Goal: Task Accomplishment & Management: Manage account settings

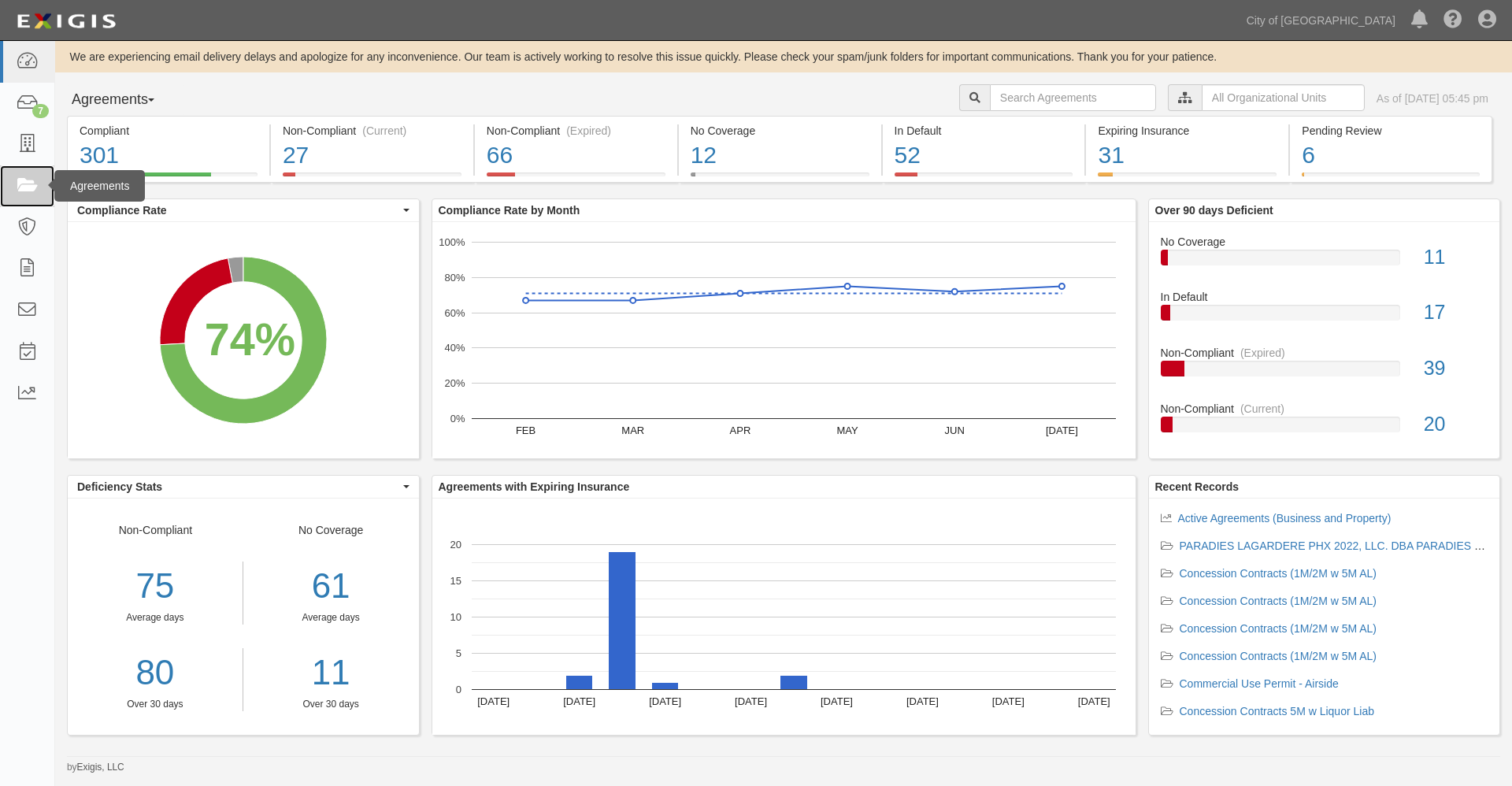
click at [25, 182] on icon at bounding box center [27, 186] width 22 height 18
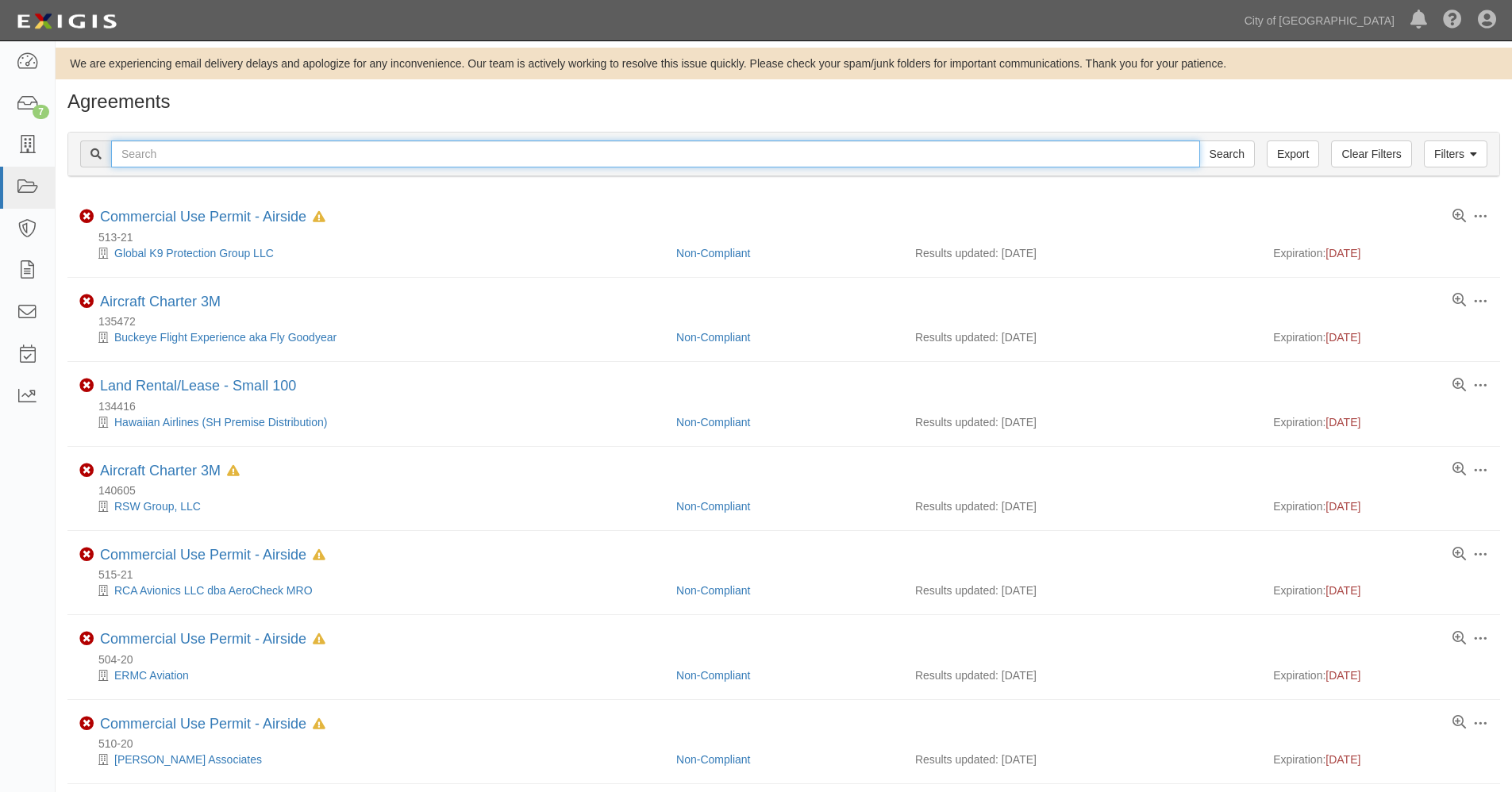
click at [169, 153] on input "text" at bounding box center [655, 154] width 1089 height 27
type input "159687"
click at [1199, 141] on input "Search" at bounding box center [1227, 154] width 56 height 27
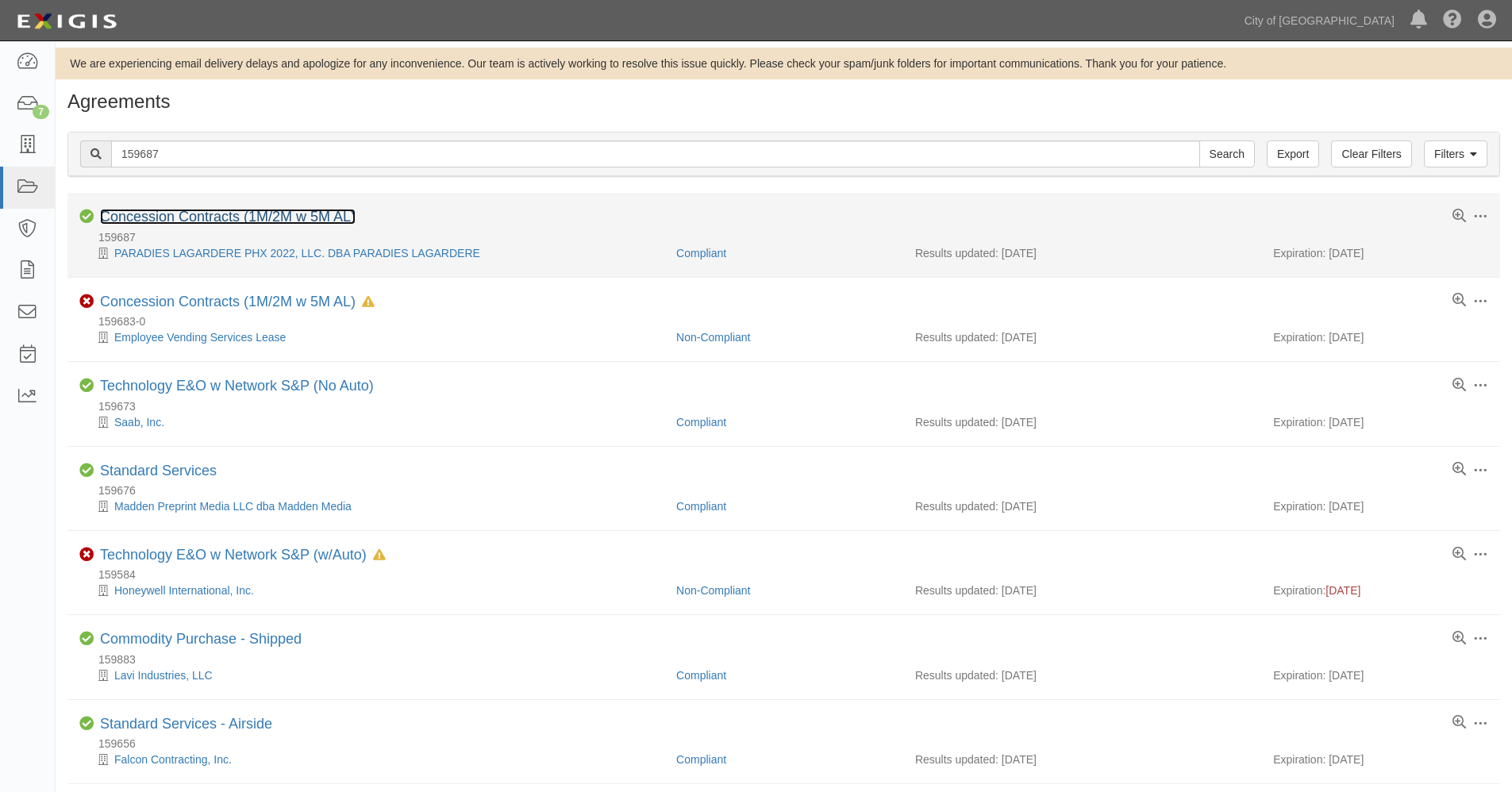
click at [170, 217] on link "Concession Contracts (1M/2M w 5M AL)" at bounding box center [227, 216] width 255 height 16
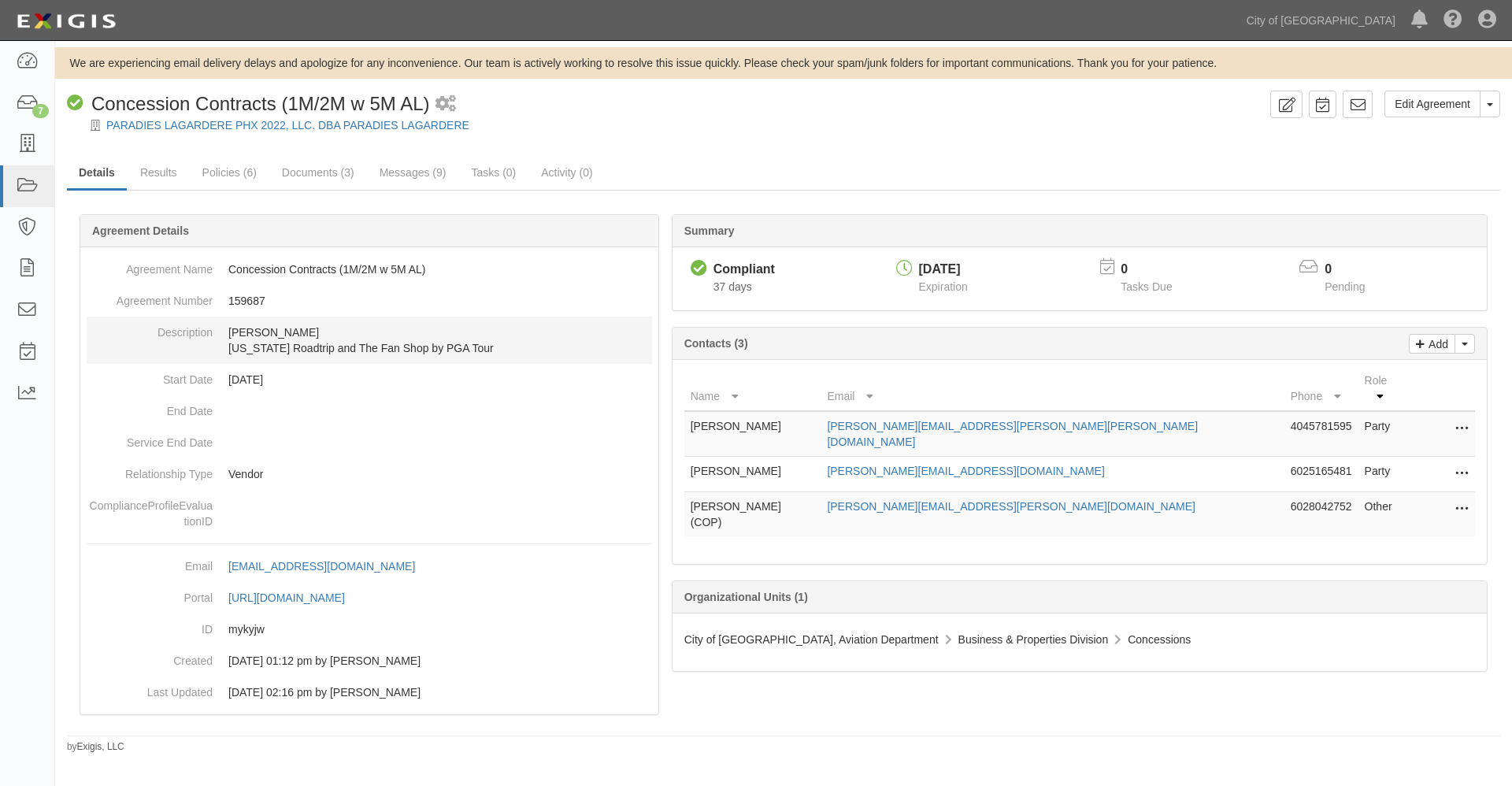
click at [307, 332] on p "Tim Spahr" at bounding box center [440, 332] width 424 height 16
click at [1493, 103] on button "Toggle Agreement Dropdown" at bounding box center [1490, 104] width 21 height 27
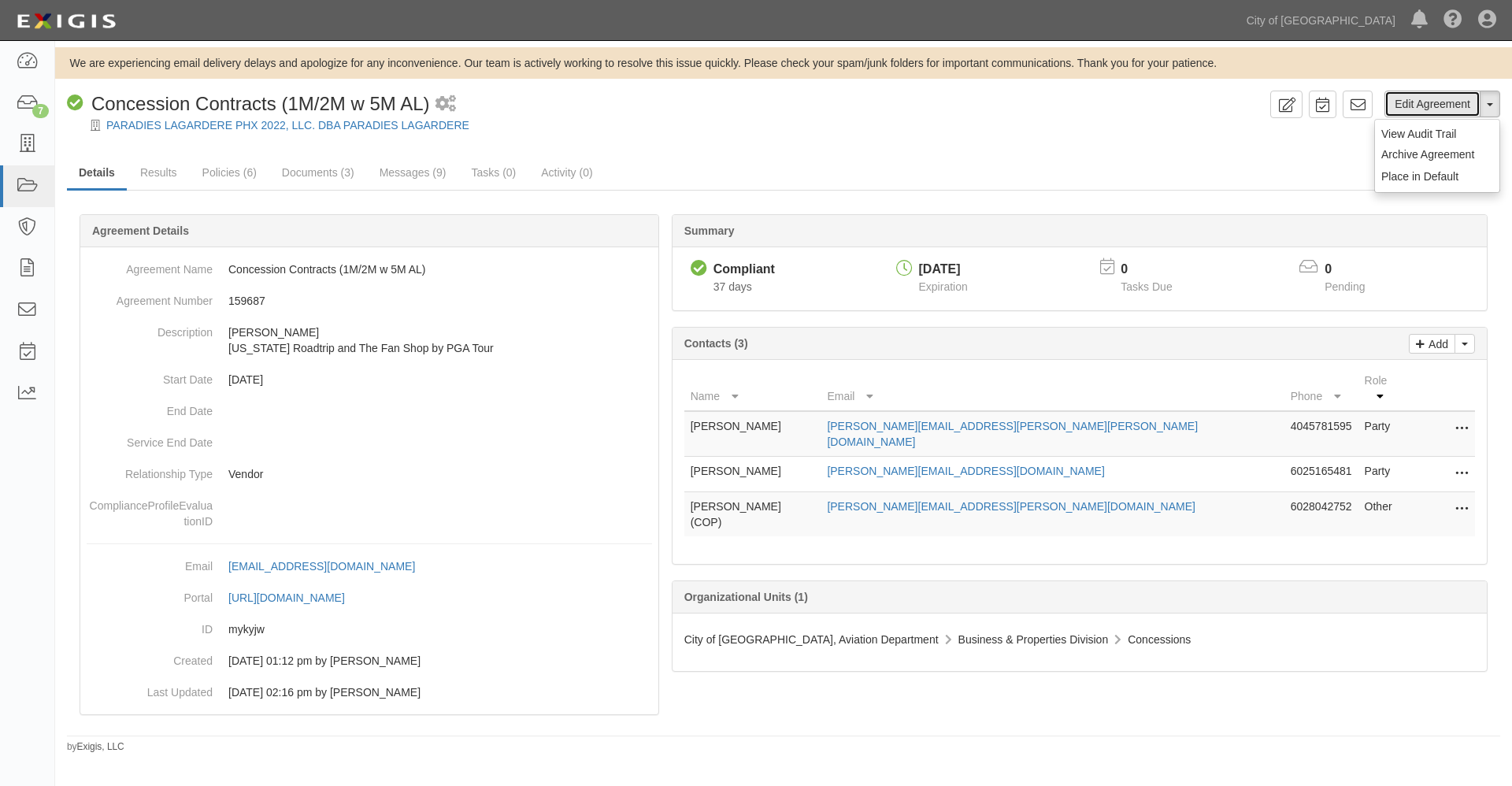
click at [1454, 106] on link "Edit Agreement" at bounding box center [1432, 104] width 96 height 27
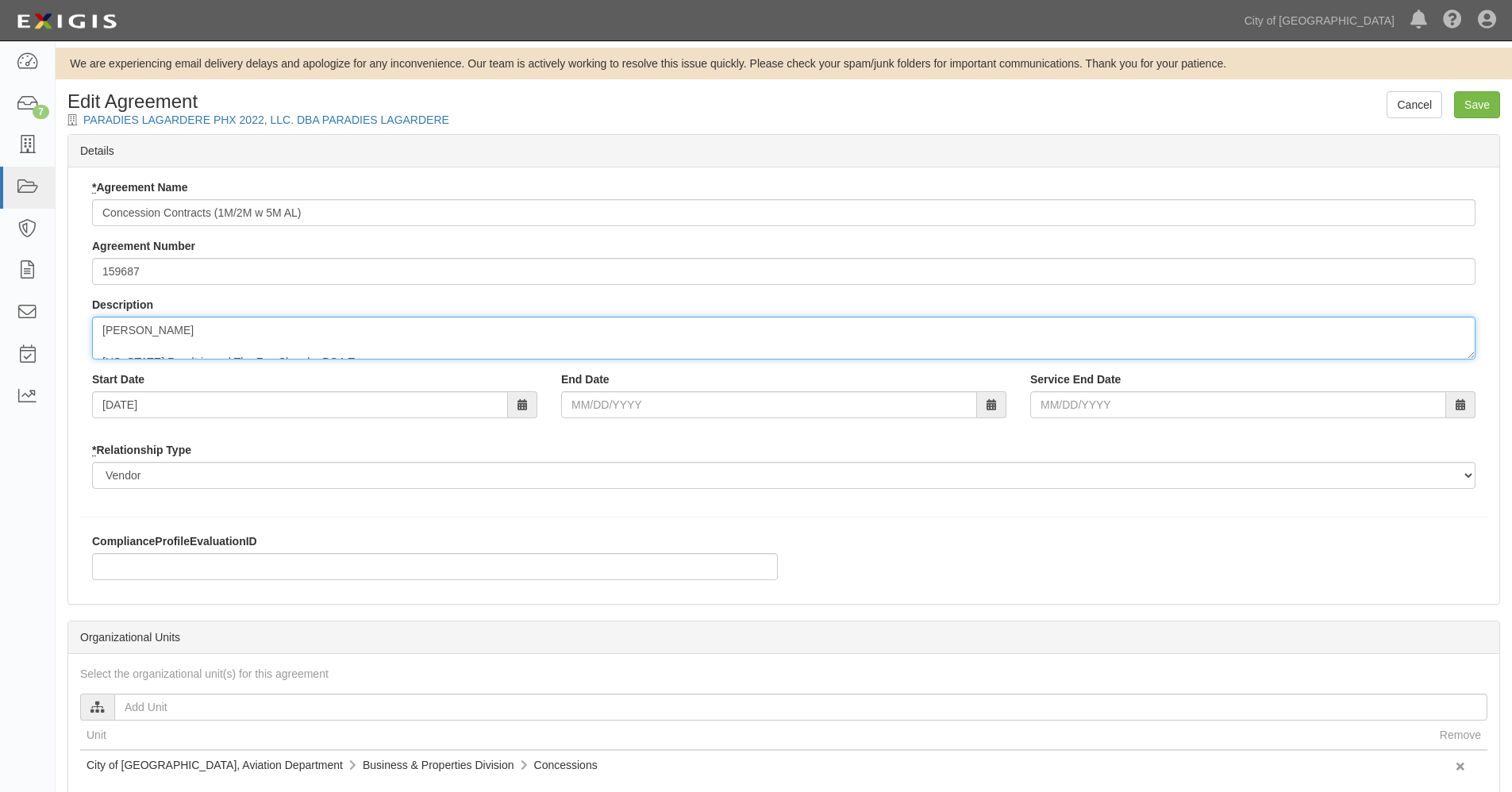
click at [223, 337] on textarea "[PERSON_NAME] [US_STATE] Roadtrip and The Fan Shop by PGA Tour" at bounding box center [783, 338] width 1383 height 43
type textarea "[PERSON_NAME]"
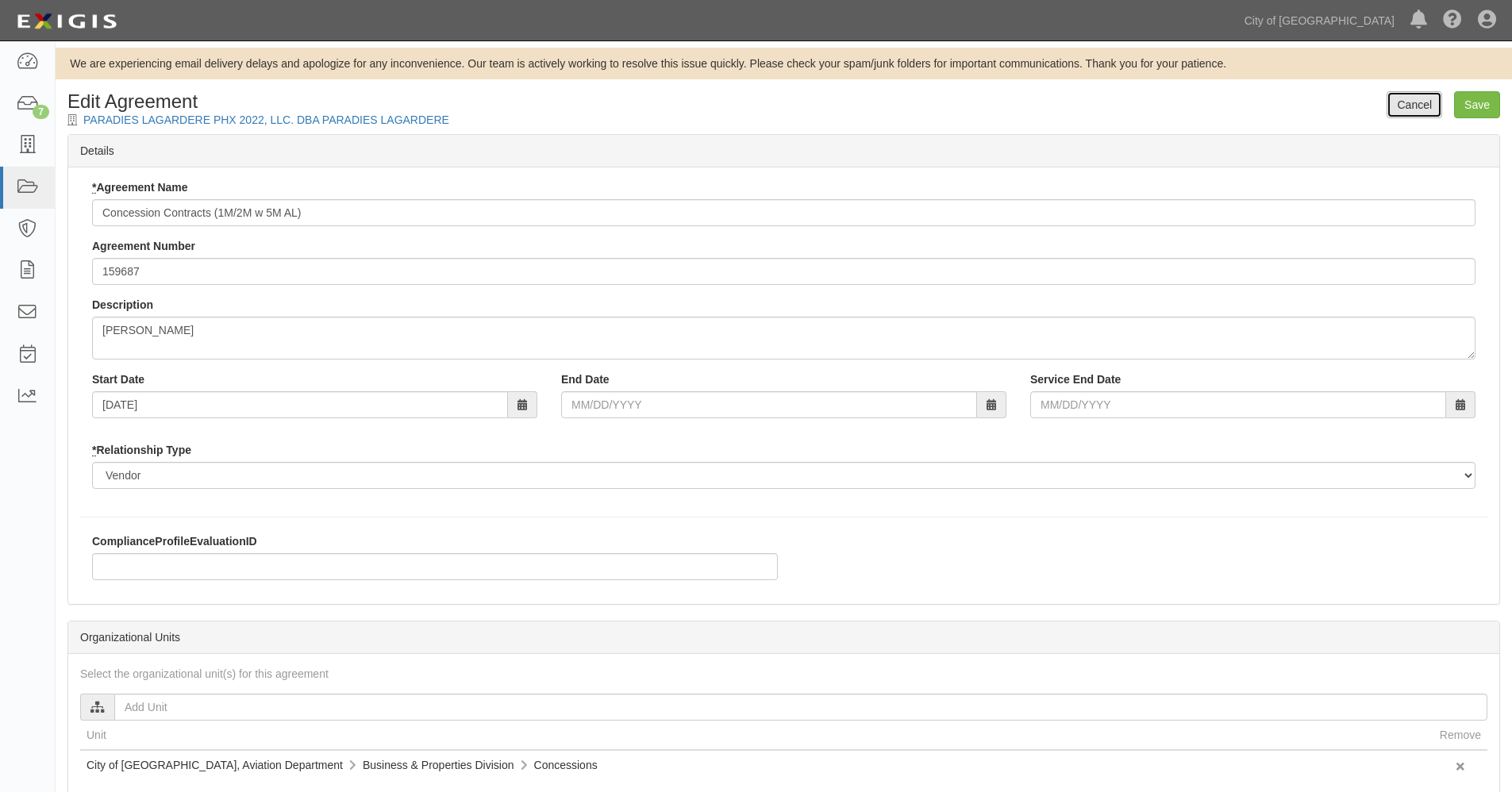
click at [1416, 105] on link "Cancel" at bounding box center [1414, 105] width 56 height 27
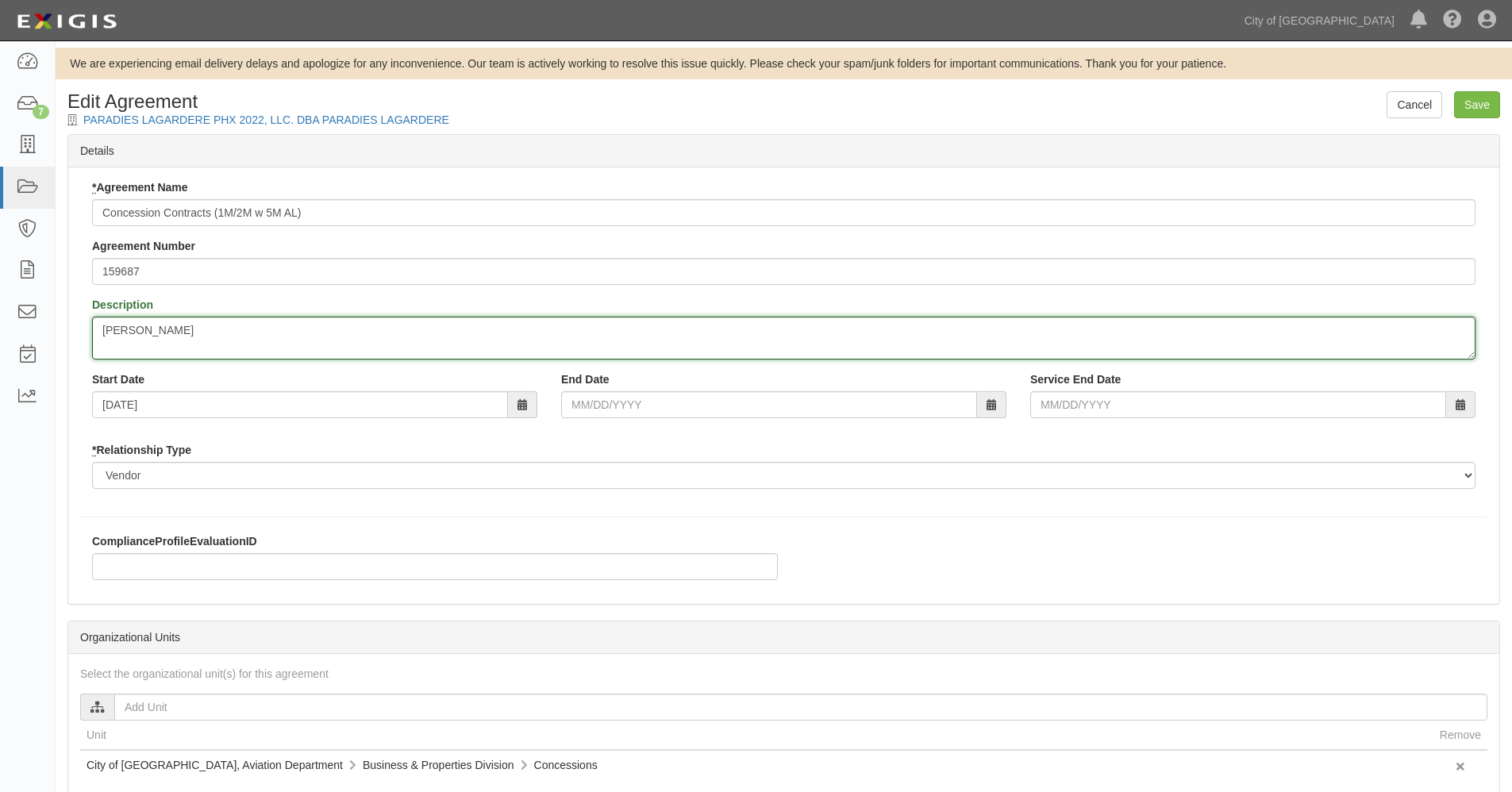
click at [192, 326] on textarea "[PERSON_NAME] [US_STATE] Roadtrip and The Fan Shop by PGA Tour" at bounding box center [783, 338] width 1383 height 43
drag, startPoint x: 192, startPoint y: 326, endPoint x: 224, endPoint y: 370, distance: 54.4
click at [224, 370] on div "* Agreement Name Concession Contracts (1M/2M w 5M AL) Agreement Number 159687 D…" at bounding box center [783, 340] width 1407 height 321
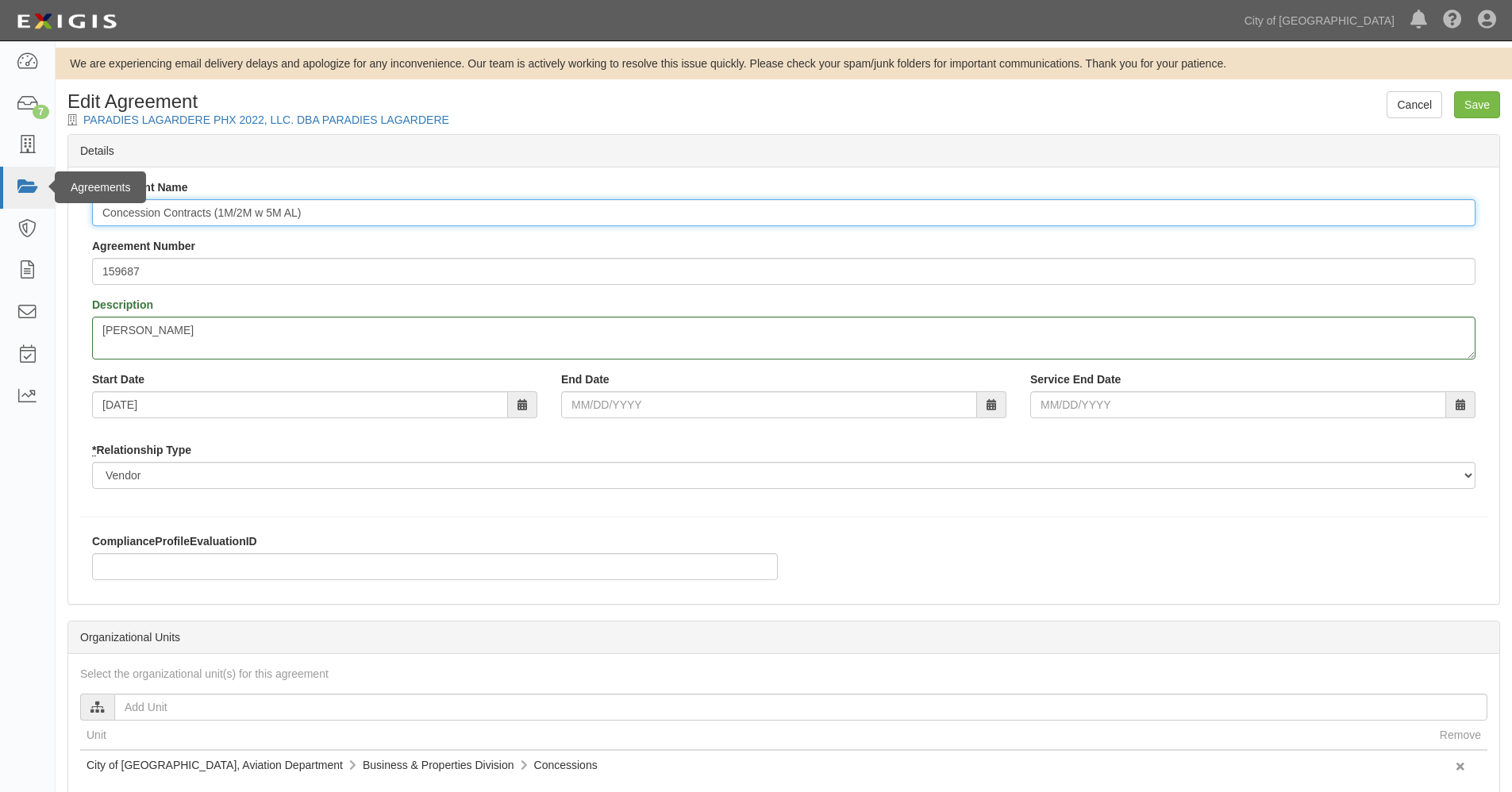
drag, startPoint x: 337, startPoint y: 208, endPoint x: 35, endPoint y: 203, distance: 302.0
click at [35, 203] on body "Toggle navigation Dashboard 7 Inbox Parties Agreements Coverages Documents Mess…" at bounding box center [756, 555] width 1512 height 1110
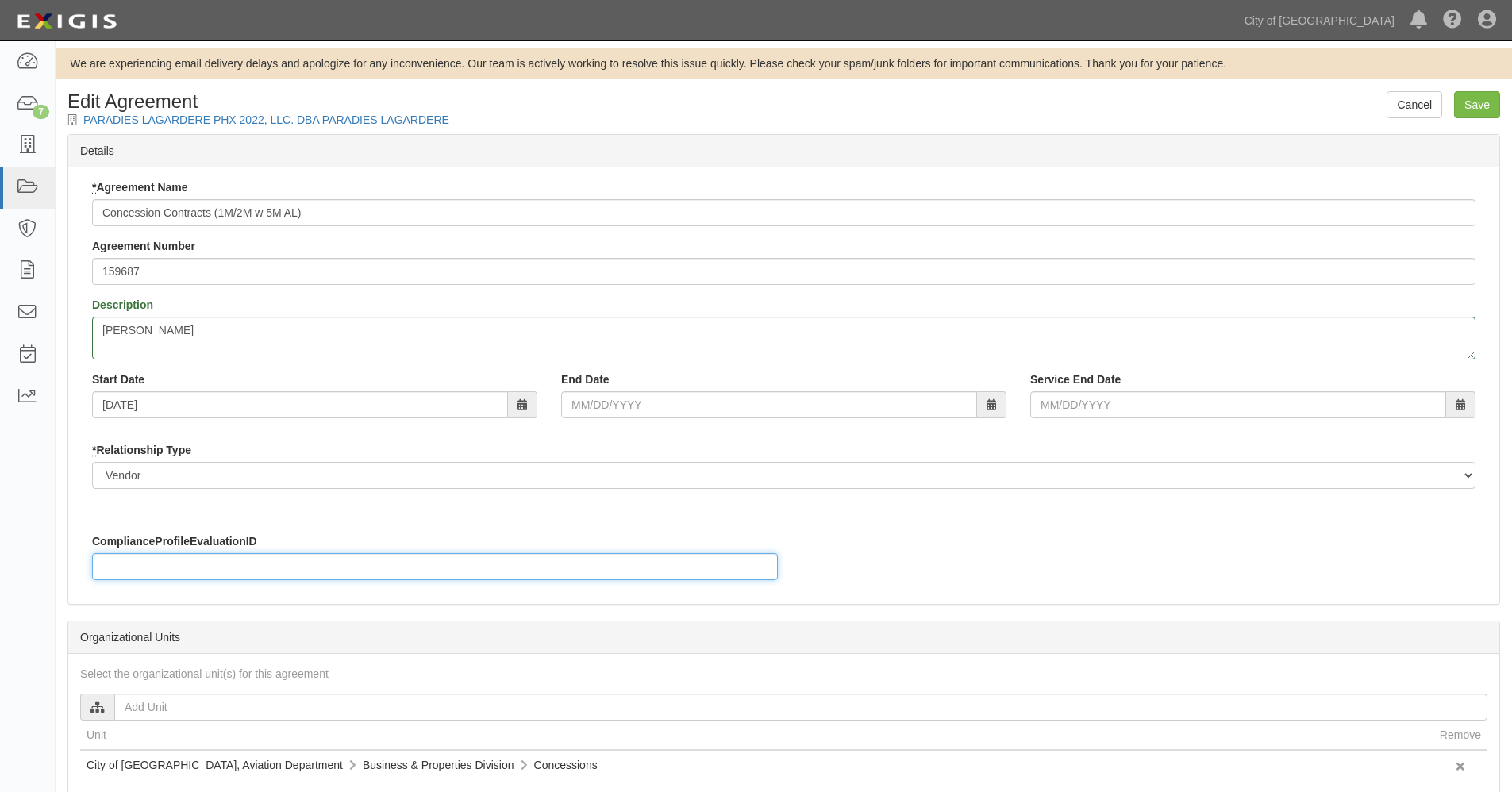
click at [130, 563] on input "ComplianceProfileEvaluationID" at bounding box center [435, 567] width 686 height 27
paste input "Concession Contracts (1M/2M w 5M AL)"
type input "Concession Contracts (1M/2M w 5M AL)"
drag, startPoint x: 196, startPoint y: 330, endPoint x: 217, endPoint y: 333, distance: 21.2
click at [196, 329] on textarea "Tim Spahr Arizona Roadtrip and The Fan Shop by PGA Tour" at bounding box center [783, 338] width 1383 height 43
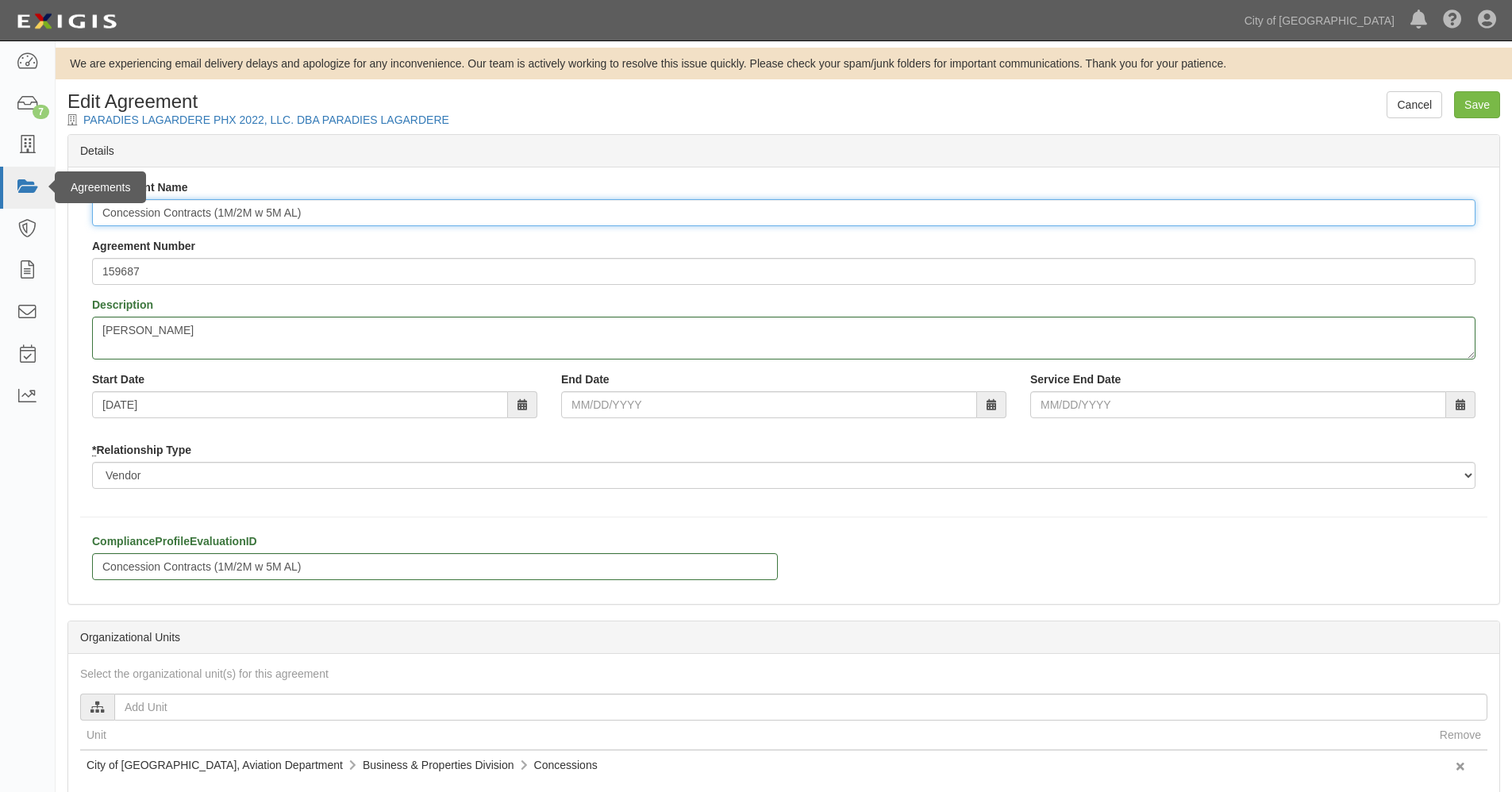
drag, startPoint x: 336, startPoint y: 209, endPoint x: 0, endPoint y: 182, distance: 337.1
click at [0, 182] on body "Toggle navigation Dashboard 7 Inbox Parties Agreements Coverages Documents Mess…" at bounding box center [756, 555] width 1512 height 1110
paste input "[US_STATE] Roadtrip and The Fan Shop by PGA Tour"
click at [375, 205] on input "[US_STATE] Roadtrip and The Fan Shop by PGA Tour" at bounding box center [783, 212] width 1383 height 27
type input "[US_STATE] Roadtrip and The Fan Shop by PGA Tour"
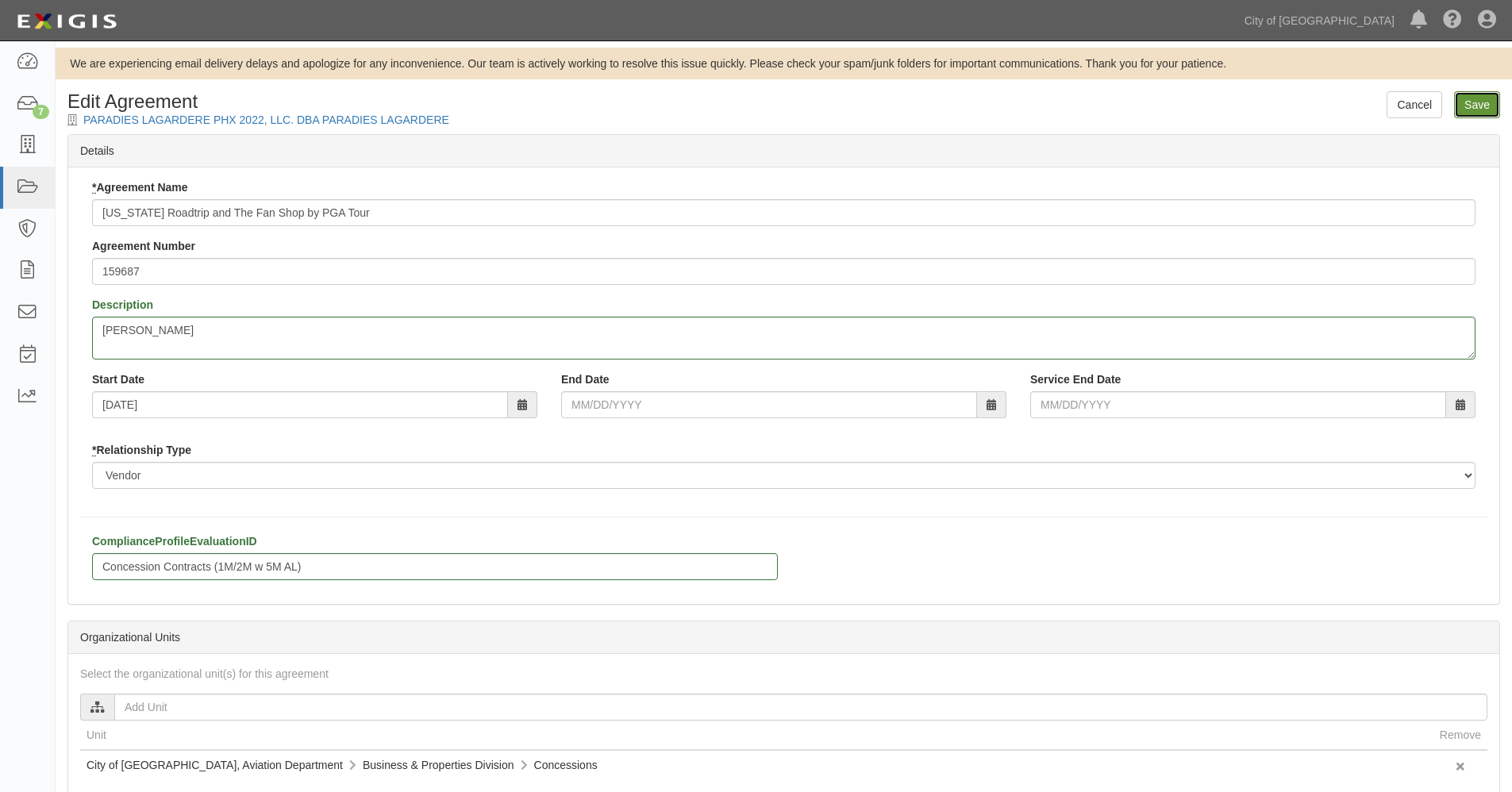
click at [1471, 104] on input "Save" at bounding box center [1477, 105] width 46 height 27
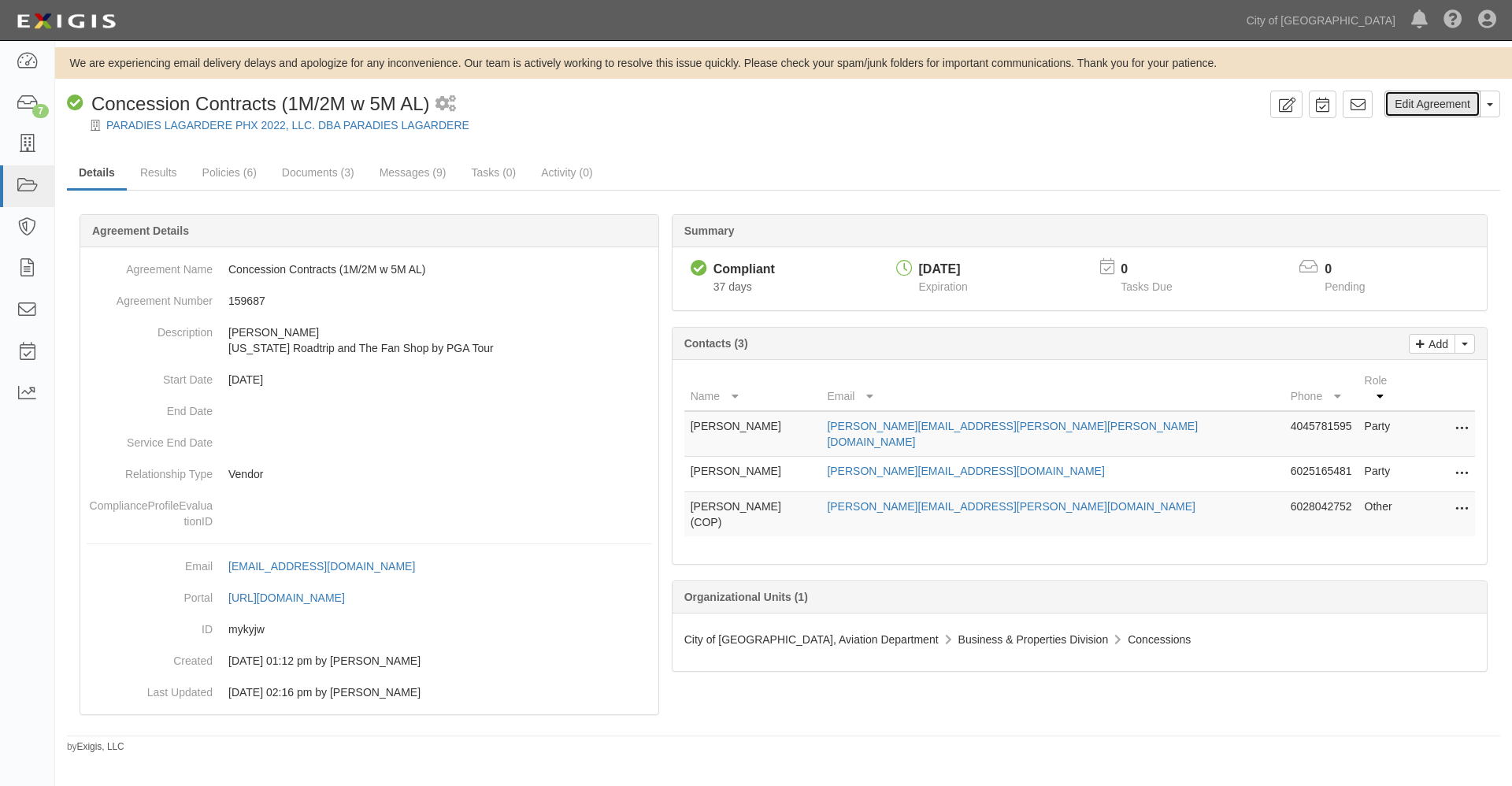
click at [1426, 103] on link "Edit Agreement" at bounding box center [1432, 104] width 96 height 27
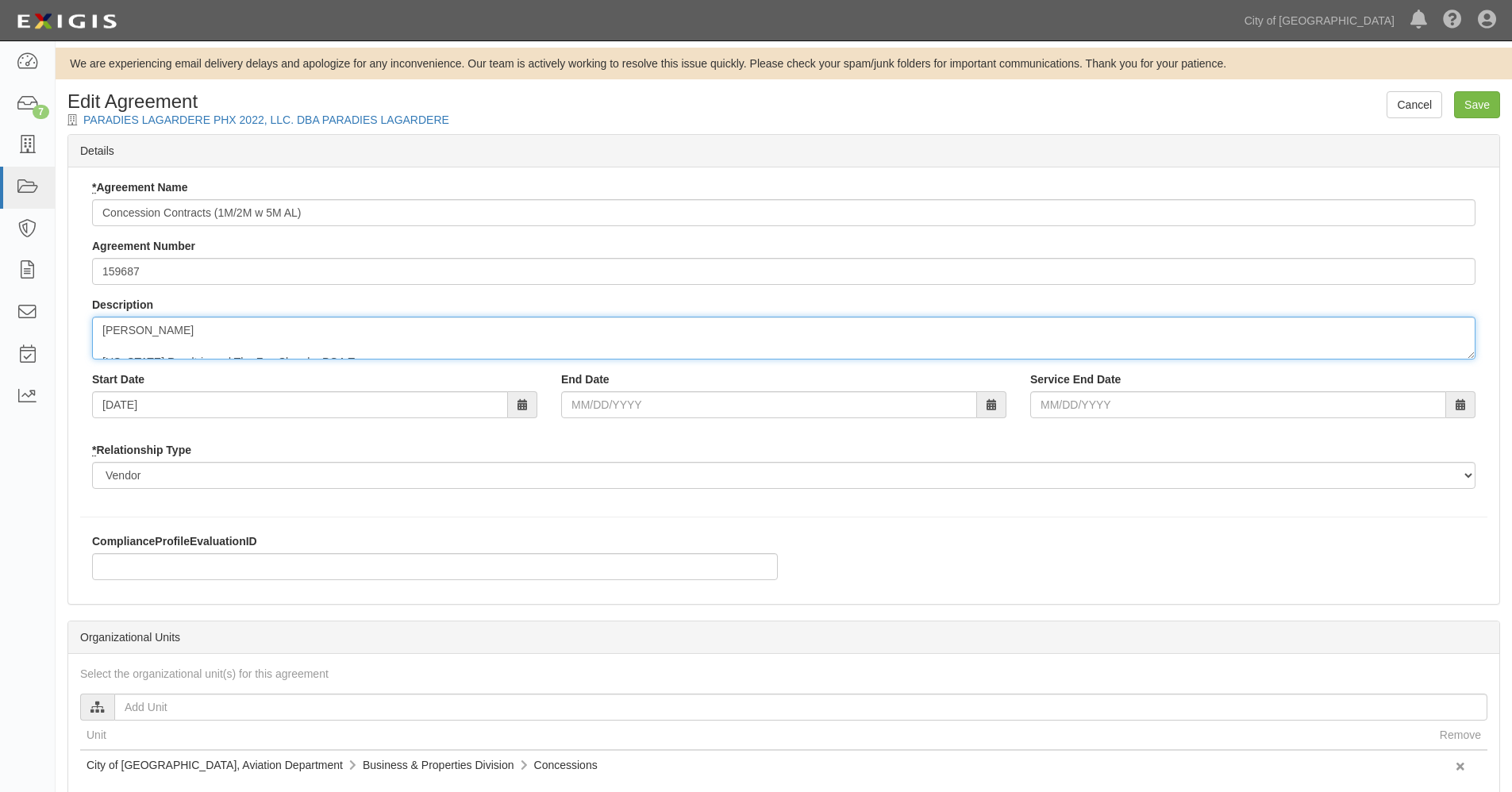
scroll to position [16, 0]
drag, startPoint x: 208, startPoint y: 332, endPoint x: 393, endPoint y: 360, distance: 187.1
click at [393, 360] on div "* Agreement Name Concession Contracts (1M/2M w 5M AL) Agreement Number 159687 D…" at bounding box center [783, 340] width 1407 height 321
type textarea "[PERSON_NAME]"
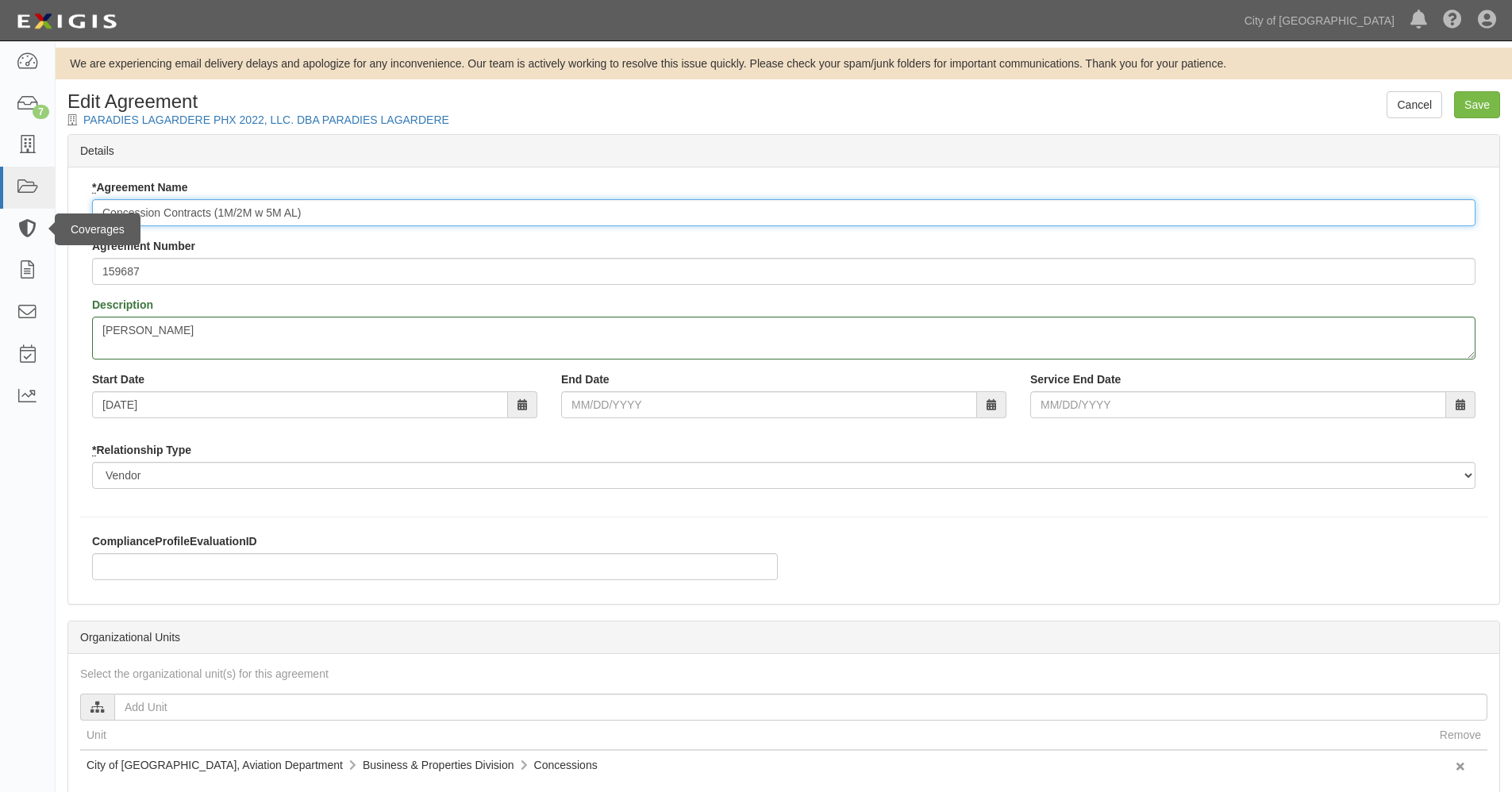
drag, startPoint x: 352, startPoint y: 211, endPoint x: 53, endPoint y: 231, distance: 299.7
click at [53, 231] on body "Toggle navigation Dashboard 7 Inbox Parties Agreements Coverages Documents Mess…" at bounding box center [756, 555] width 1512 height 1110
click at [96, 210] on input "Concession Contracts (1M/2M w 5M AL)" at bounding box center [783, 212] width 1383 height 27
paste input "[US_STATE] Roadtrip and The Fan Shop by PGA Tour"
drag, startPoint x: 352, startPoint y: 212, endPoint x: 623, endPoint y: 202, distance: 271.2
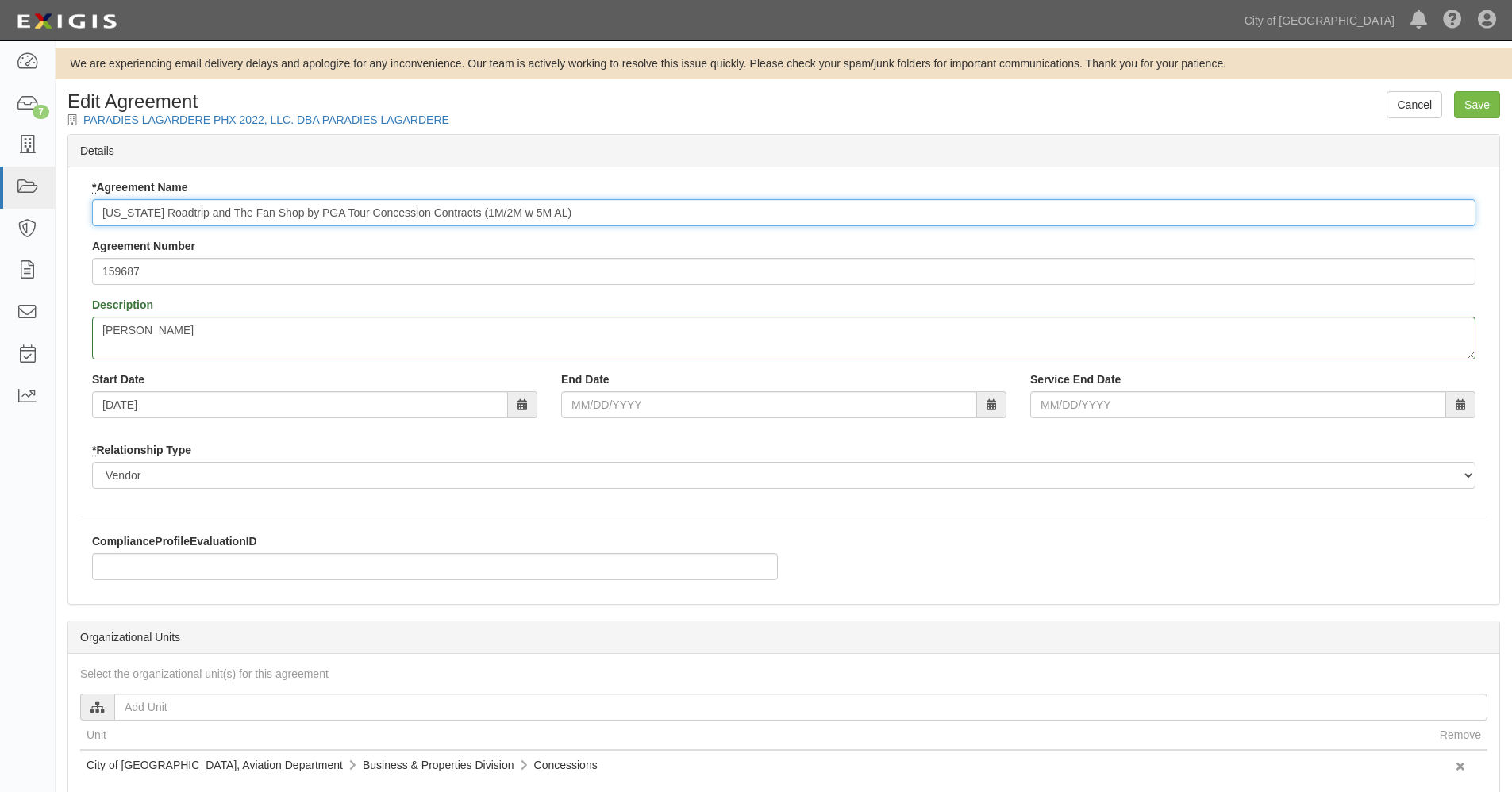
click at [623, 202] on input "Arizona Roadtrip and The Fan Shop by PGA Tour Concession Contracts (1M/2M w 5M …" at bounding box center [783, 212] width 1383 height 27
type input "[US_STATE] Roadtrip and The Fan Shop by PGA Tour"
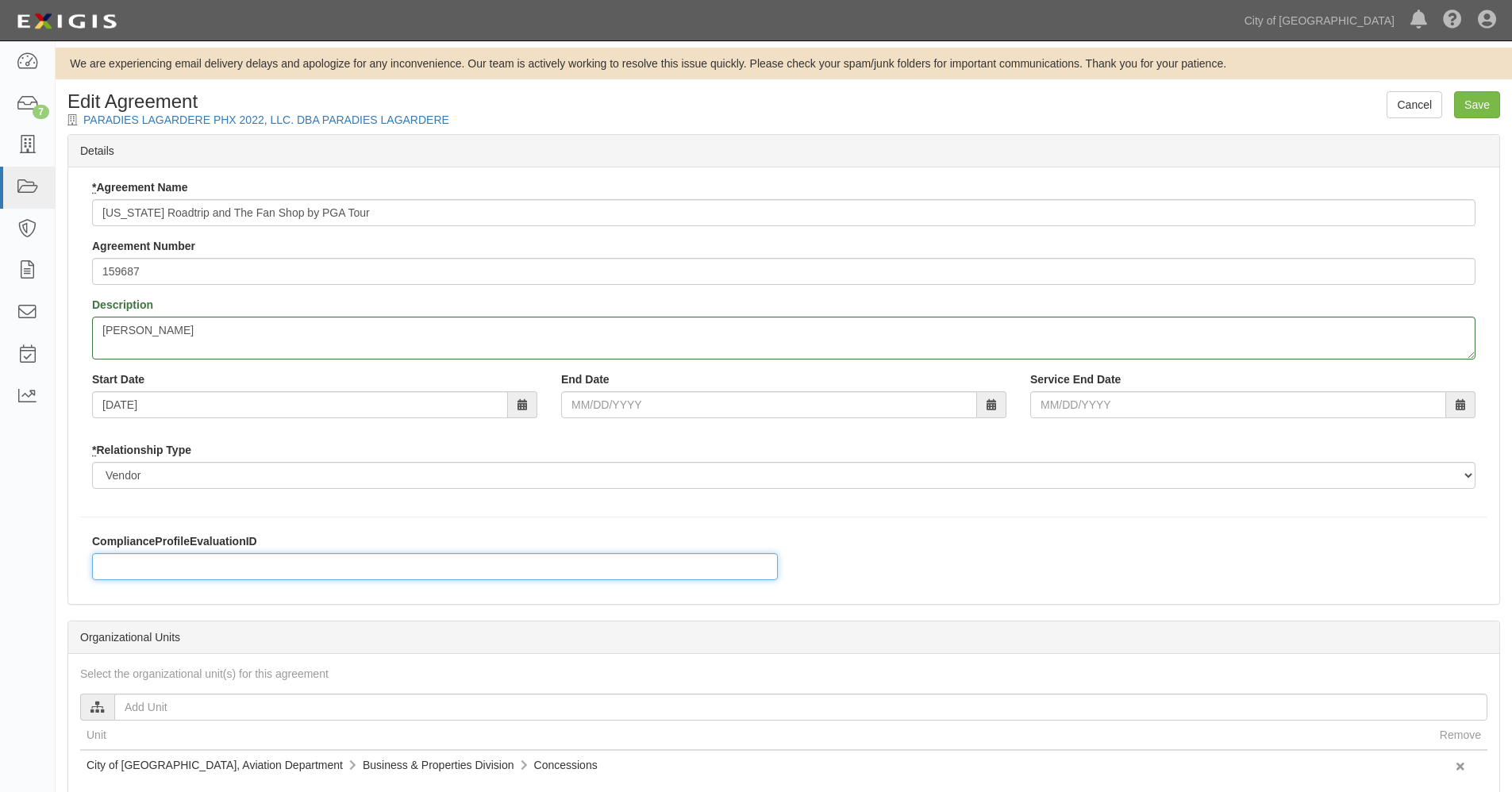
click at [136, 563] on input "ComplianceProfileEvaluationID" at bounding box center [435, 567] width 686 height 27
paste input "Concession Contracts (1M/2M w 5M AL)"
click at [104, 563] on input "Concession Contracts (1M/2M w 5M AL)" at bounding box center [435, 567] width 686 height 27
click at [359, 565] on input "Concession Contracts (1M/2M w 5M AL)" at bounding box center [435, 567] width 686 height 27
type input "Concession Contracts (1M/2M w 5M AL)"
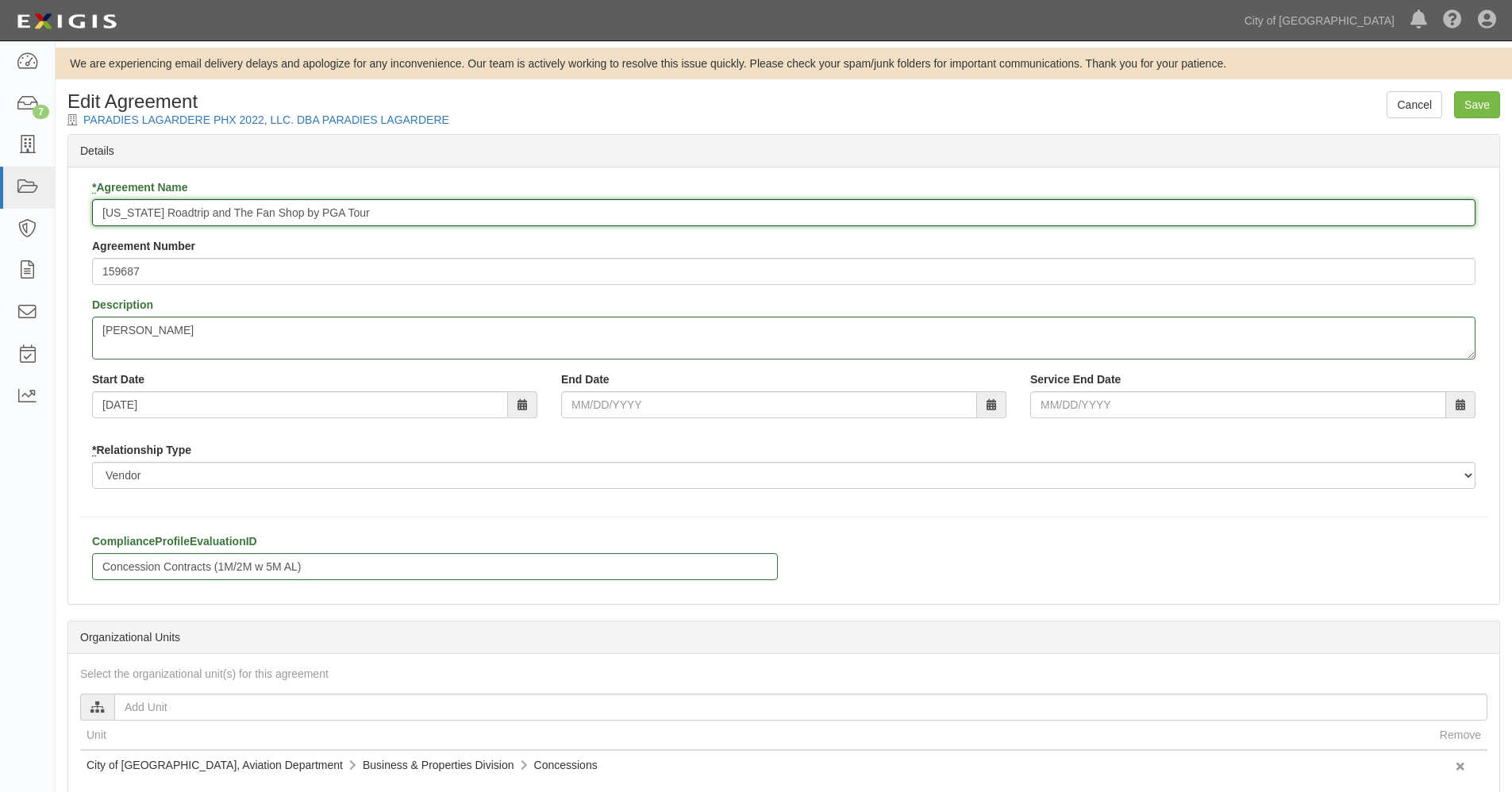
click at [395, 212] on input "[US_STATE] Roadtrip and The Fan Shop by PGA Tour" at bounding box center [783, 212] width 1383 height 27
click at [107, 212] on input "[US_STATE] Roadtrip and The Fan Shop by PGA Tour" at bounding box center [783, 212] width 1383 height 27
type input "[US_STATE] Roadtrip and The Fan Shop by PGA Tour"
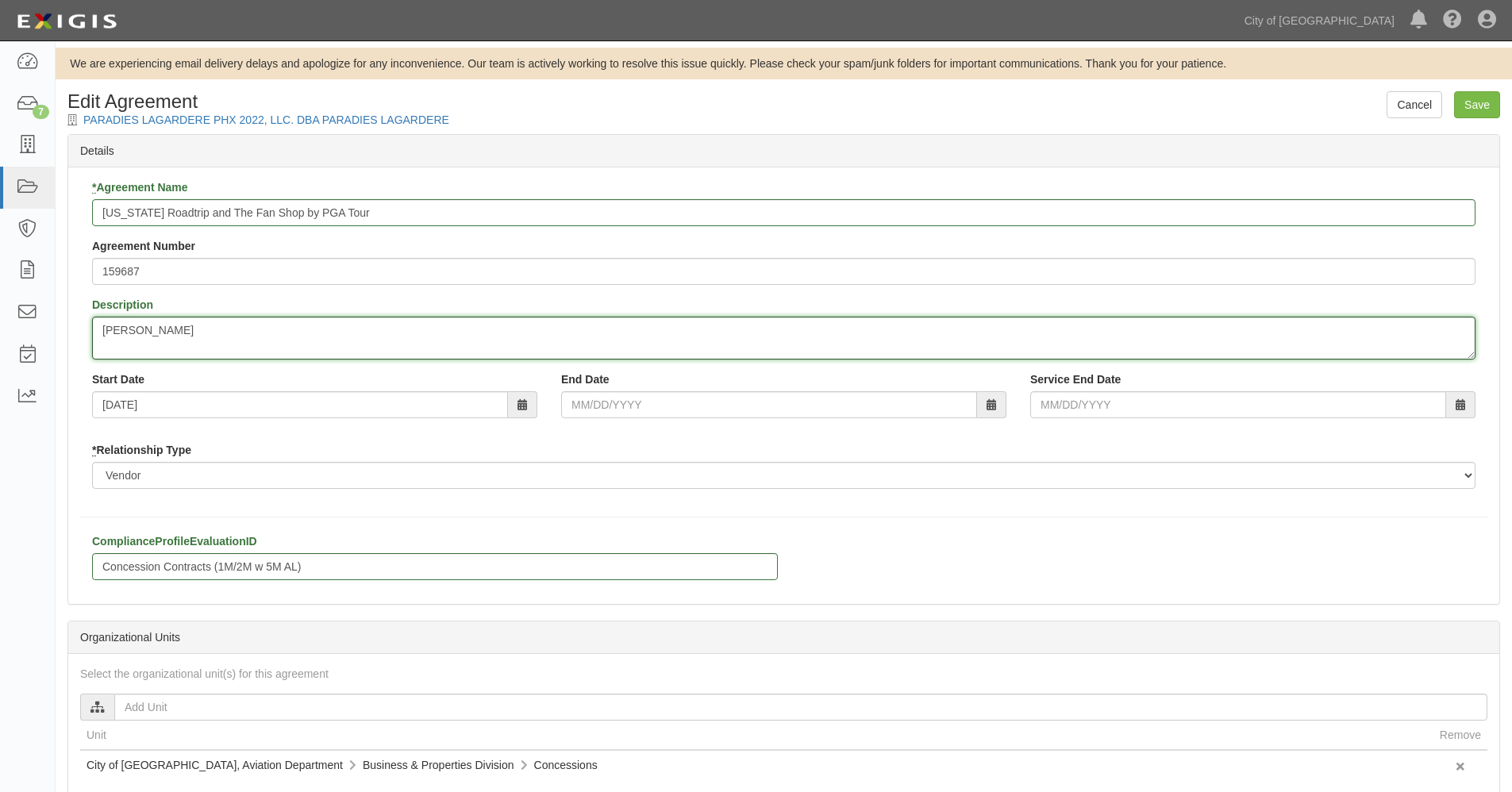
click at [101, 328] on textarea "Tim Spahr Arizona Roadtrip and The Fan Shop by PGA Tour" at bounding box center [783, 338] width 1383 height 43
click at [189, 322] on textarea "Tim Spahr Arizona Roadtrip and The Fan Shop by PGA Tour" at bounding box center [783, 338] width 1383 height 43
click at [1476, 101] on input "Save" at bounding box center [1477, 105] width 46 height 27
